Goal: Information Seeking & Learning: Learn about a topic

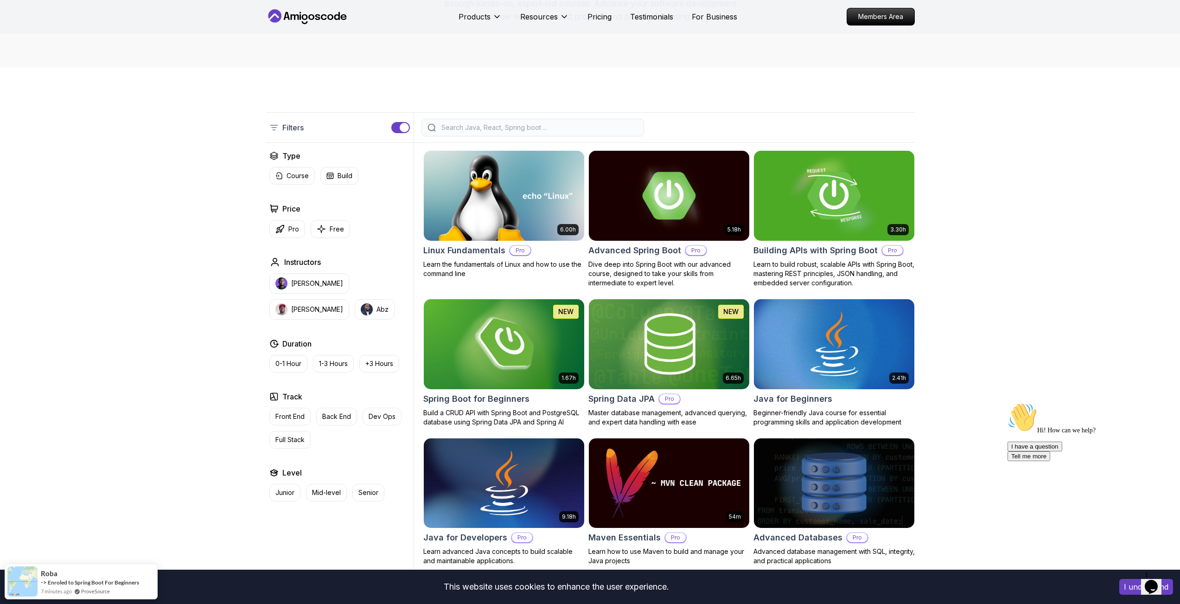
scroll to position [142, 0]
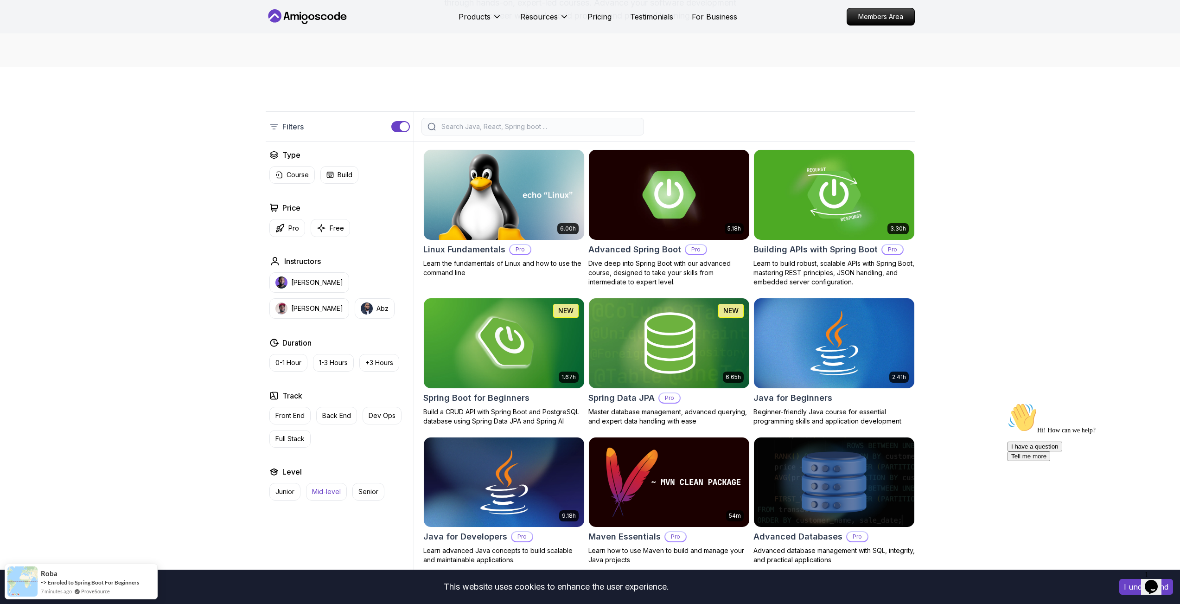
click at [325, 492] on p "Mid-level" at bounding box center [326, 491] width 29 height 9
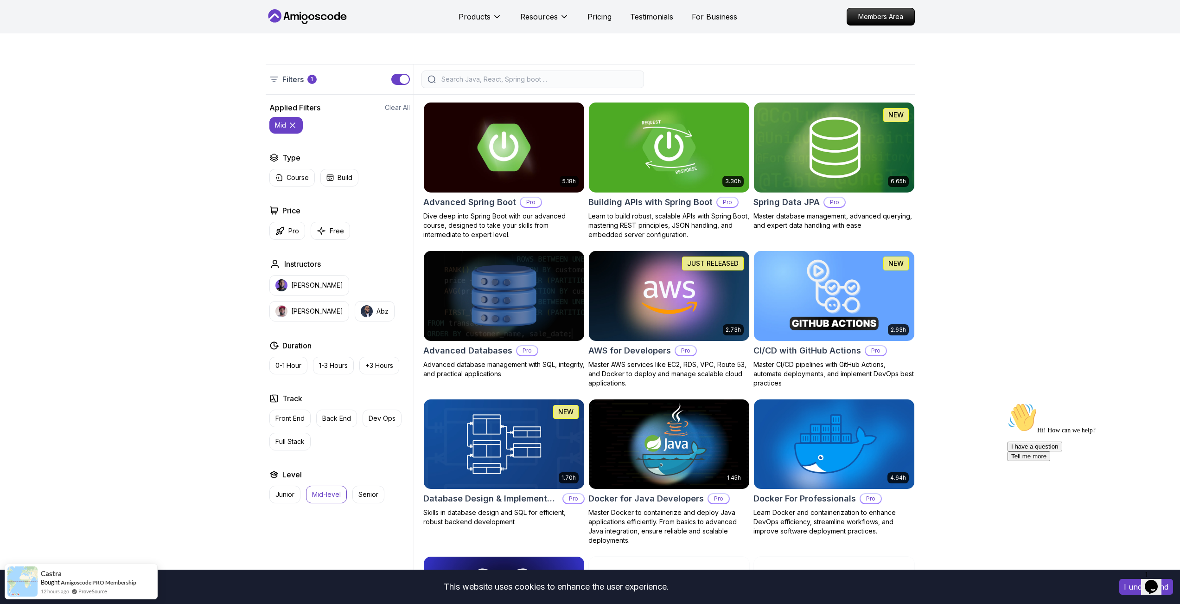
scroll to position [190, 0]
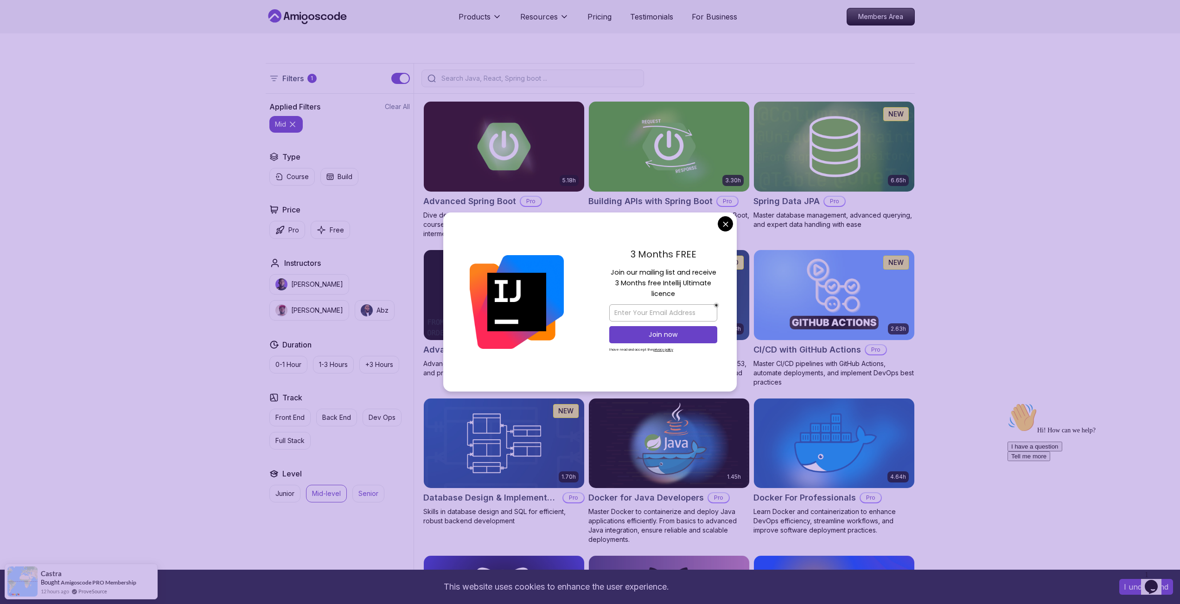
click at [372, 499] on button "Senior" at bounding box center [369, 494] width 32 height 18
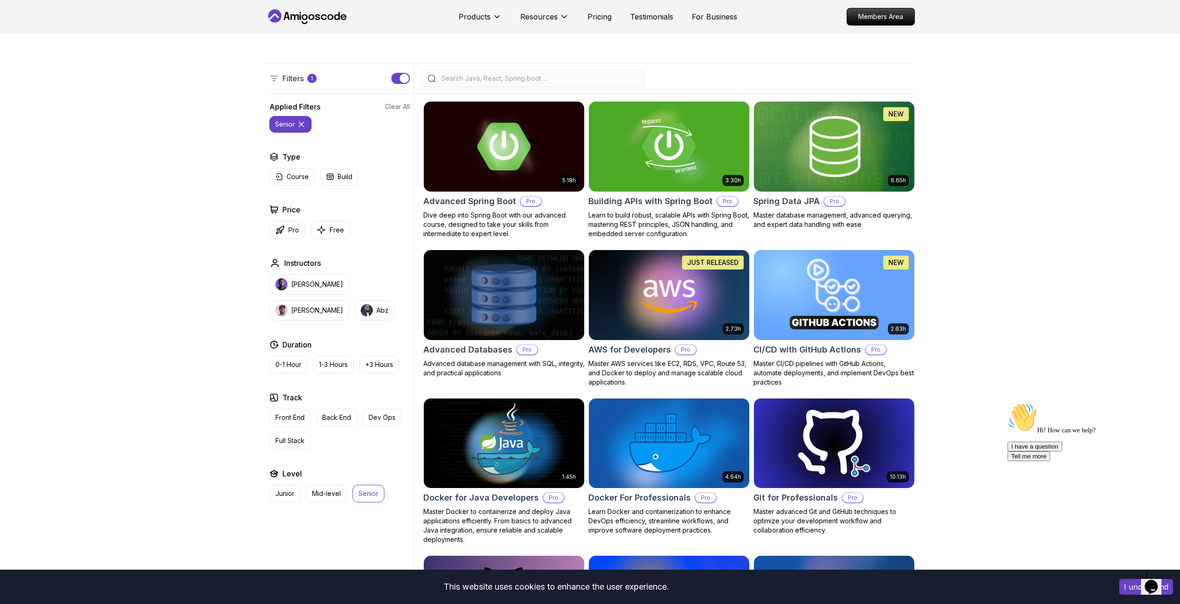
click at [369, 497] on p "Senior" at bounding box center [369, 493] width 20 height 9
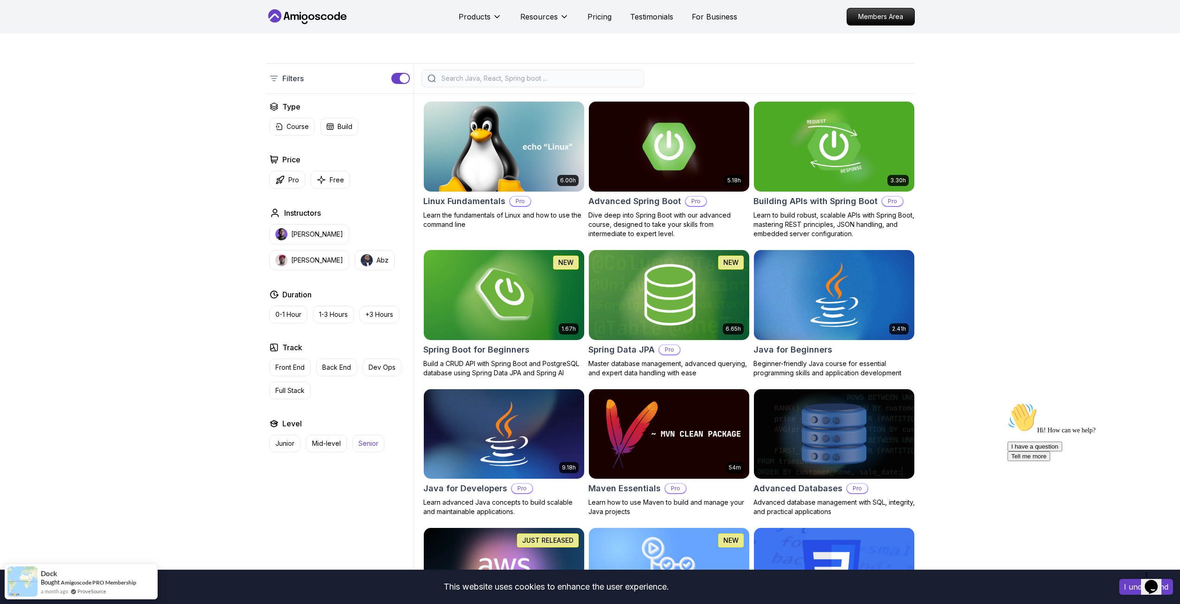
click at [363, 444] on p "Senior" at bounding box center [369, 443] width 20 height 9
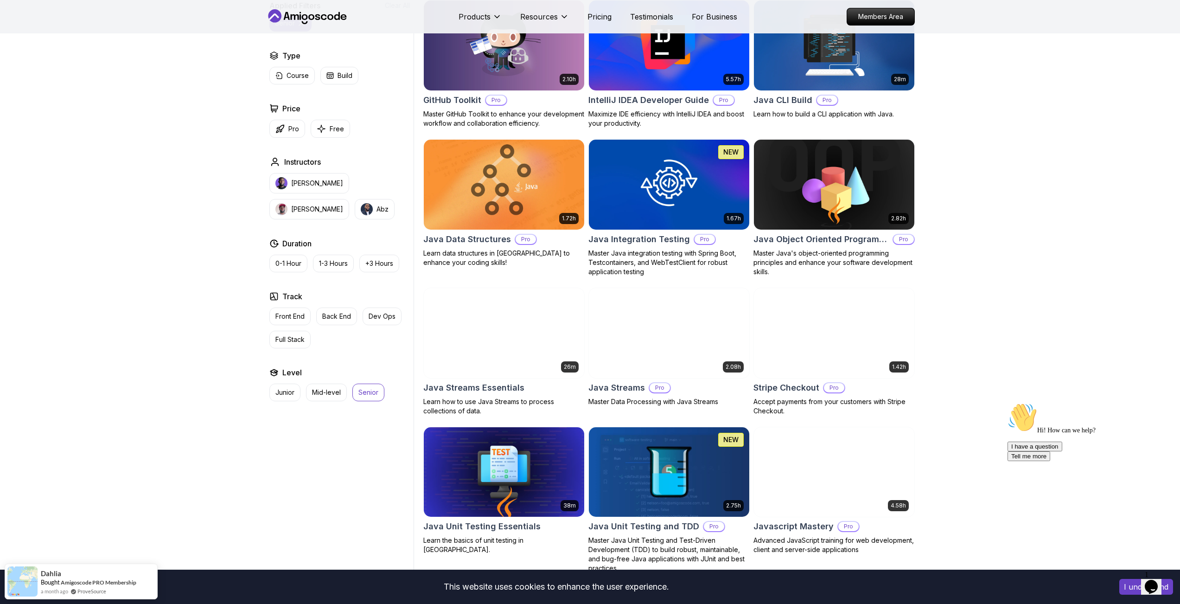
scroll to position [536, 0]
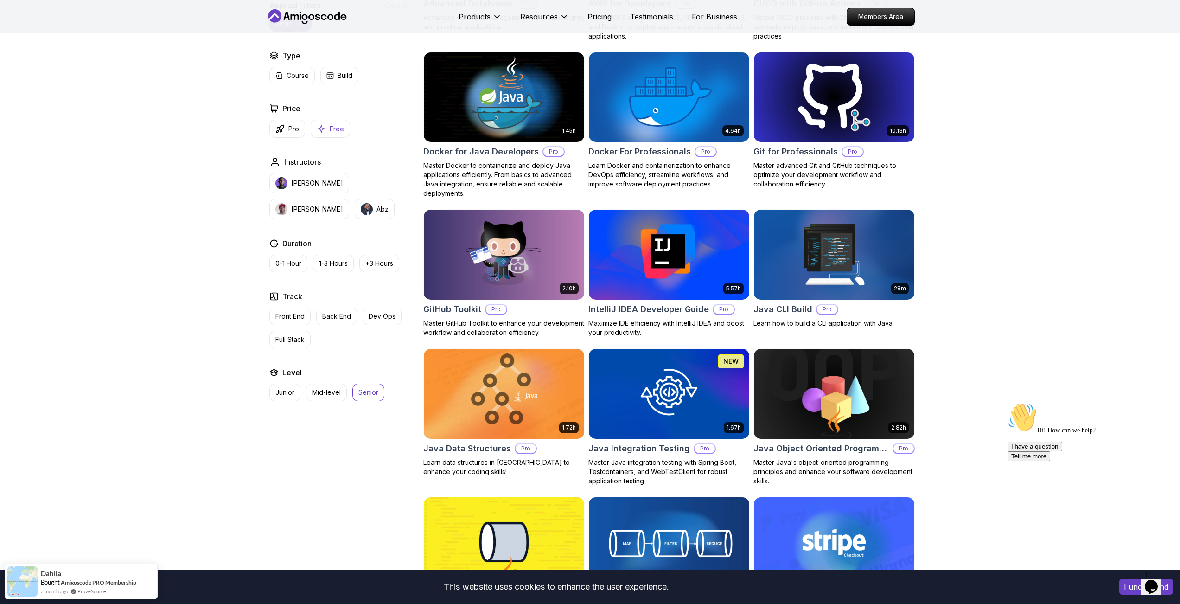
click at [322, 123] on button "Free" at bounding box center [330, 129] width 39 height 18
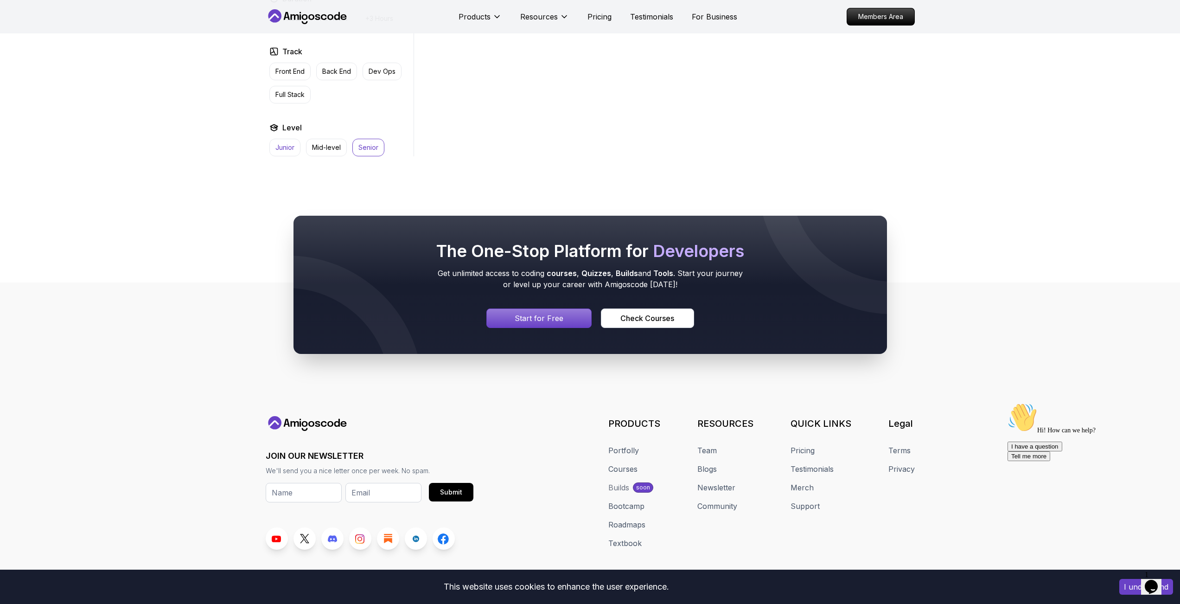
click at [288, 142] on button "Junior" at bounding box center [284, 148] width 31 height 18
click at [368, 149] on p "Senior" at bounding box center [369, 147] width 20 height 9
click at [284, 147] on p "Junior" at bounding box center [285, 147] width 19 height 9
click at [285, 151] on p "Junior" at bounding box center [285, 147] width 19 height 9
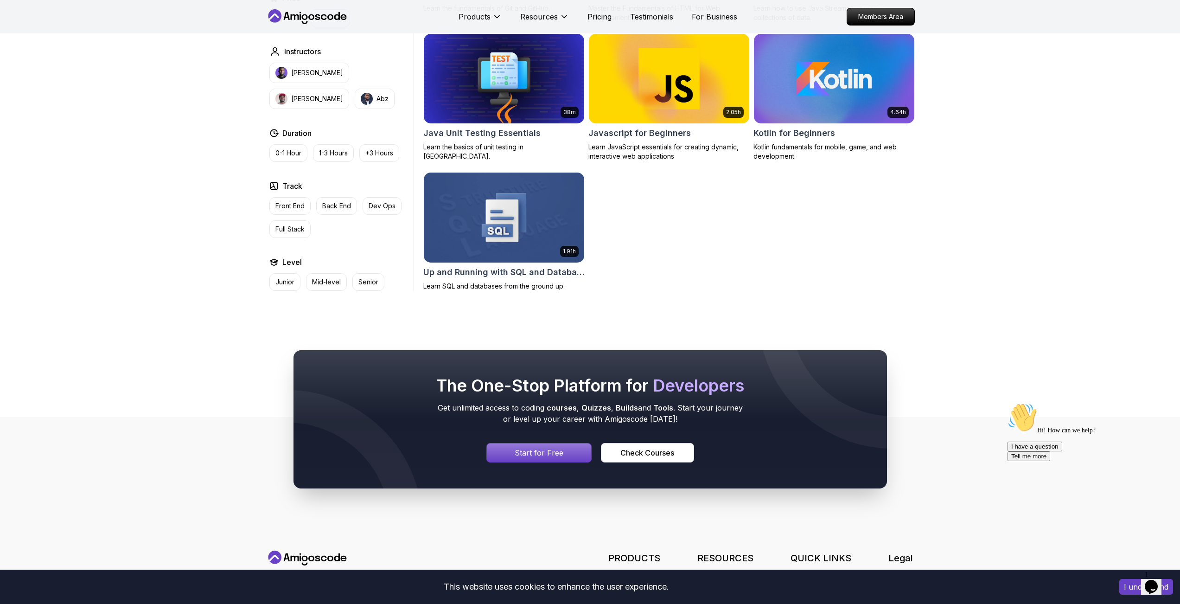
click at [668, 247] on div "1.67h NEW Spring Boot for Beginners Build a CRUD API with Spring Boot and Postg…" at bounding box center [669, 23] width 492 height 536
